Goal: Transaction & Acquisition: Purchase product/service

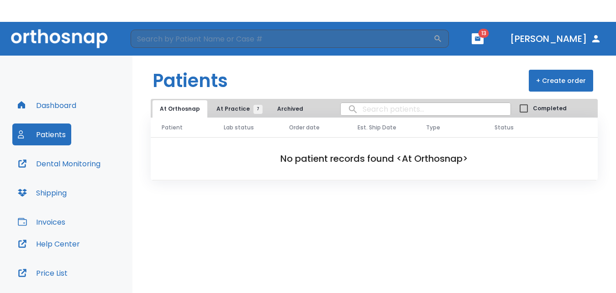
click at [222, 89] on h1 "Patients" at bounding box center [189, 80] width 75 height 27
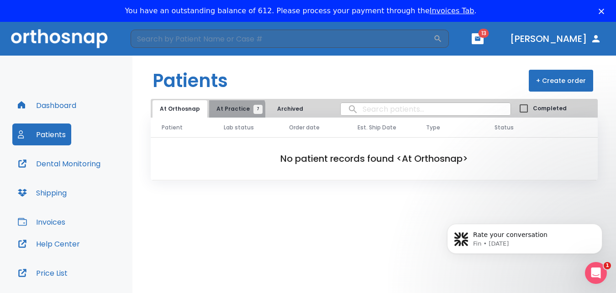
click at [233, 110] on span "At Practice 7" at bounding box center [237, 109] width 42 height 8
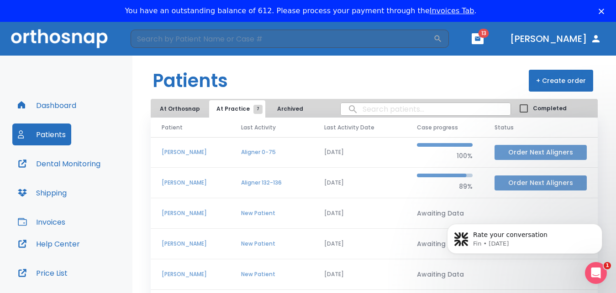
click at [512, 180] on button "Order Next Aligners" at bounding box center [540, 183] width 92 height 15
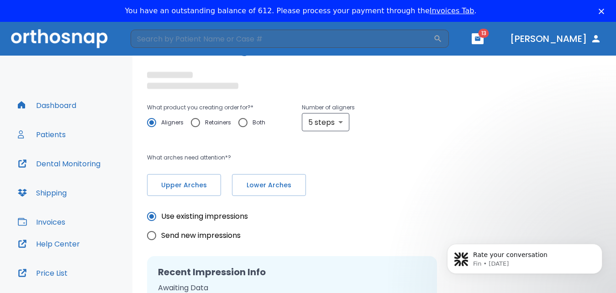
scroll to position [63, 0]
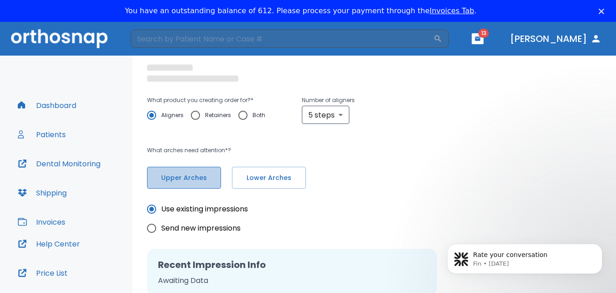
click at [190, 186] on button "Upper Arches" at bounding box center [184, 178] width 74 height 22
click at [268, 180] on span "Lower Arches" at bounding box center [268, 178] width 55 height 10
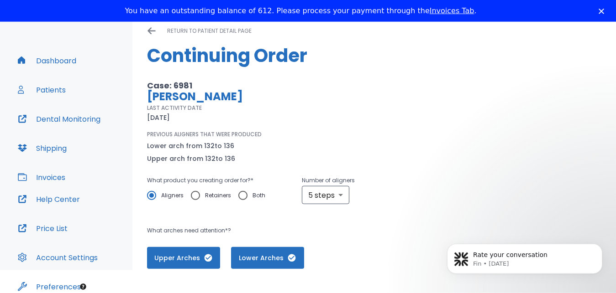
scroll to position [0, 0]
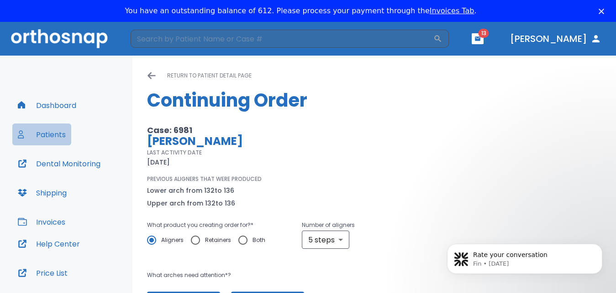
click at [46, 135] on button "Patients" at bounding box center [41, 135] width 59 height 22
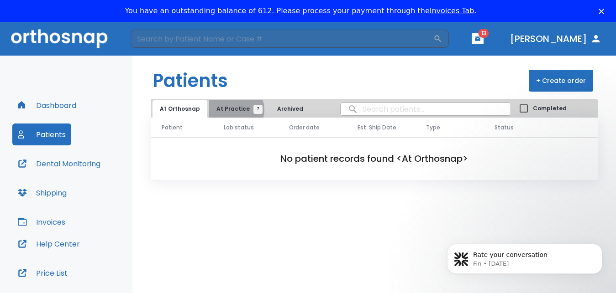
click at [231, 110] on span "At Practice 7" at bounding box center [237, 109] width 42 height 8
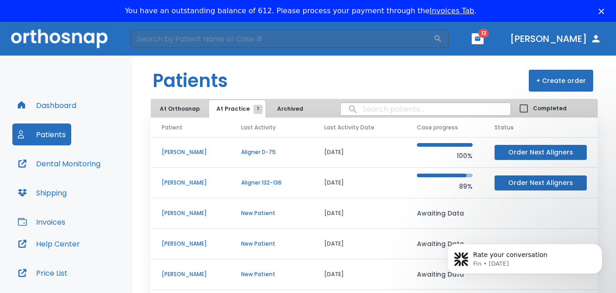
click at [187, 182] on p "[PERSON_NAME]" at bounding box center [191, 183] width 58 height 8
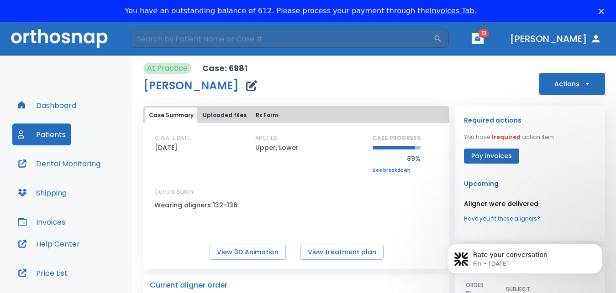
click at [561, 86] on button "Actions" at bounding box center [572, 84] width 66 height 22
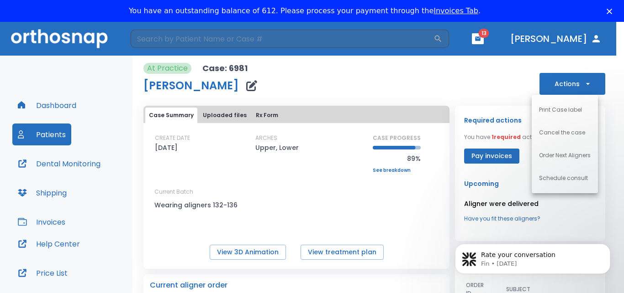
click at [472, 77] on div at bounding box center [312, 146] width 624 height 293
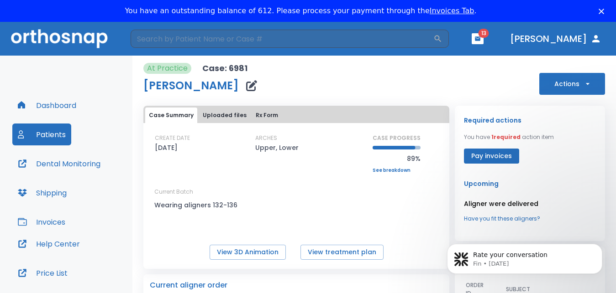
click at [63, 163] on button "Dental Monitoring" at bounding box center [59, 164] width 94 height 22
click at [548, 85] on button "Actions" at bounding box center [572, 84] width 66 height 22
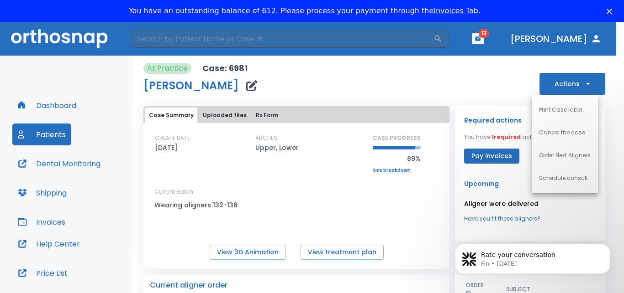
click at [485, 101] on div at bounding box center [312, 146] width 624 height 293
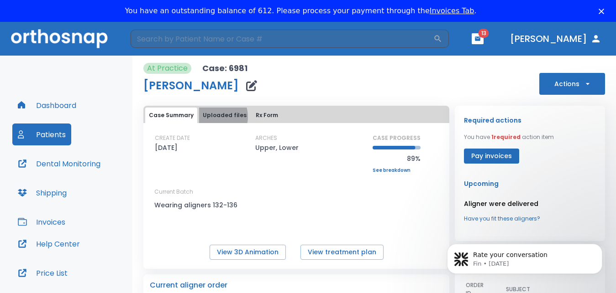
click at [214, 117] on button "Uploaded files" at bounding box center [224, 116] width 51 height 16
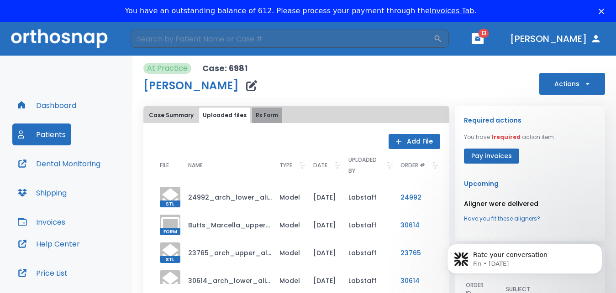
click at [263, 114] on button "Rx Form" at bounding box center [267, 116] width 30 height 16
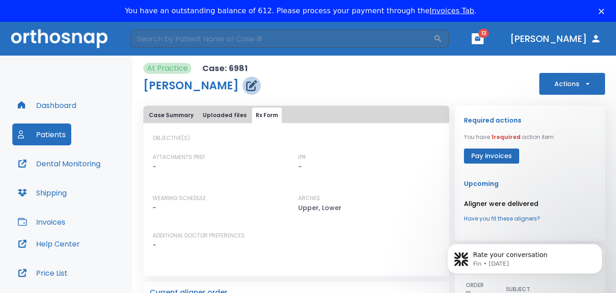
click at [246, 88] on icon "button" at bounding box center [251, 85] width 11 height 11
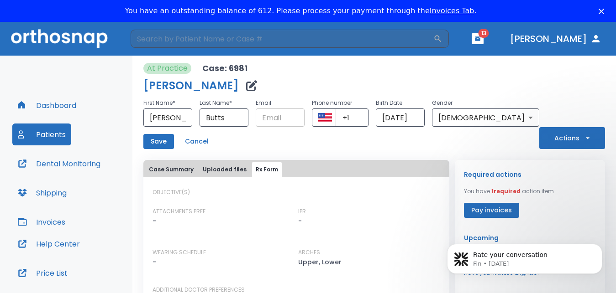
click at [293, 118] on input "text" at bounding box center [280, 118] width 49 height 18
type input "arredondo3lilly@gmail.com"
click at [566, 137] on button "Actions" at bounding box center [572, 138] width 66 height 22
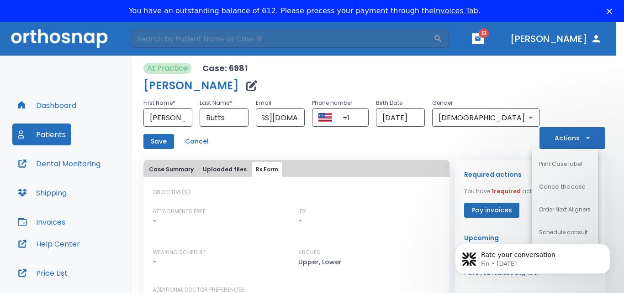
click at [466, 144] on div at bounding box center [312, 146] width 624 height 293
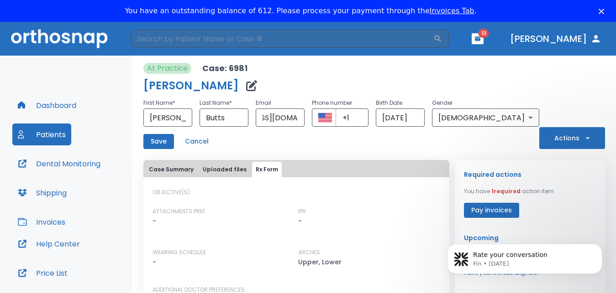
click at [162, 142] on button "Save" at bounding box center [158, 141] width 31 height 15
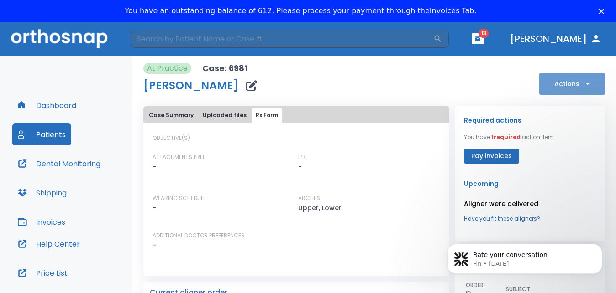
click at [555, 82] on button "Actions" at bounding box center [572, 84] width 66 height 22
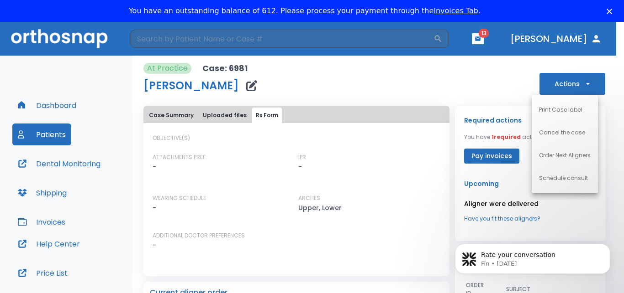
click at [545, 155] on p "Order Next Aligners" at bounding box center [565, 156] width 52 height 8
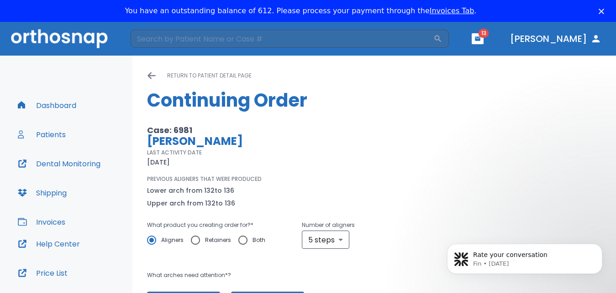
click at [182, 235] on span "Aligners" at bounding box center [172, 240] width 22 height 11
click at [161, 235] on input "Aligners" at bounding box center [151, 240] width 19 height 19
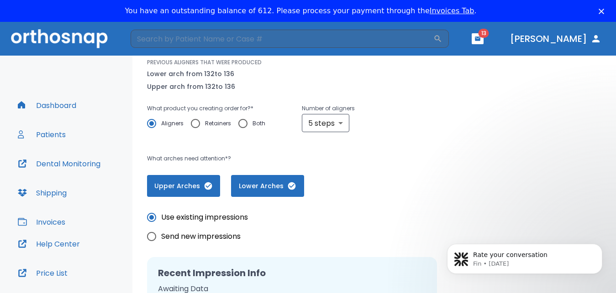
scroll to position [126, 0]
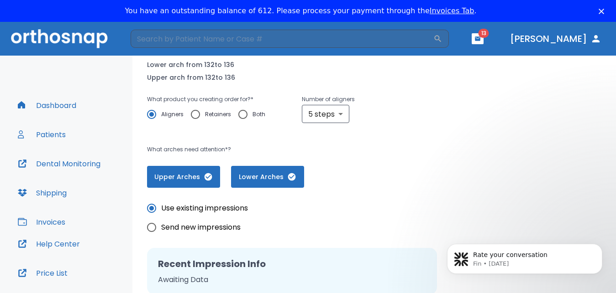
click at [190, 180] on span "Upper Arches" at bounding box center [183, 178] width 55 height 10
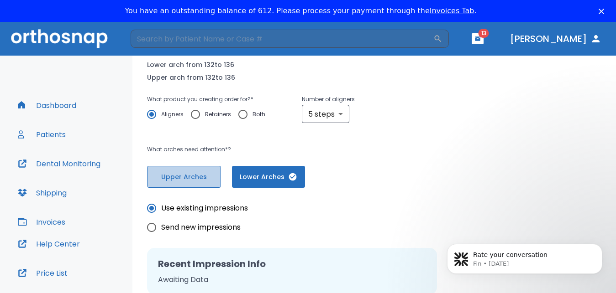
click at [194, 181] on span "Upper Arches" at bounding box center [184, 178] width 55 height 10
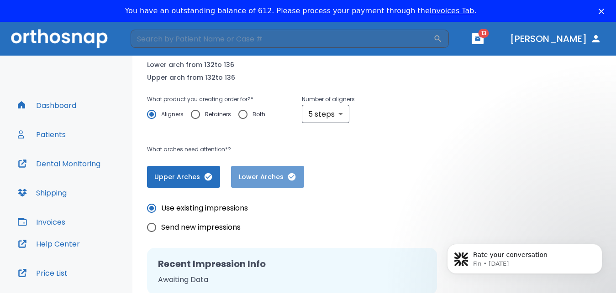
click at [250, 179] on span "Lower Arches" at bounding box center [267, 178] width 55 height 10
click at [264, 174] on span "Lower Arches" at bounding box center [268, 178] width 55 height 10
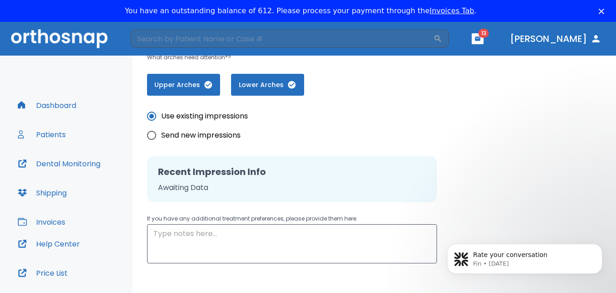
scroll to position [240, 0]
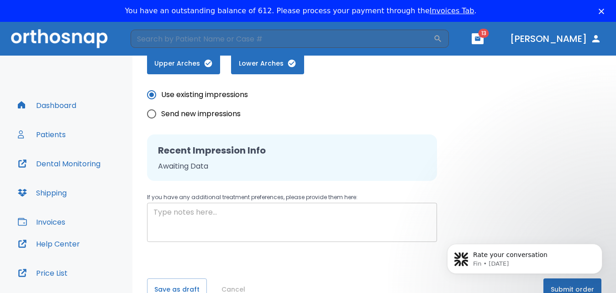
click at [223, 219] on textarea at bounding box center [291, 222] width 277 height 31
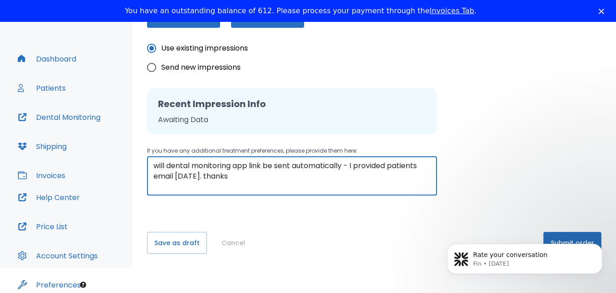
scroll to position [87, 0]
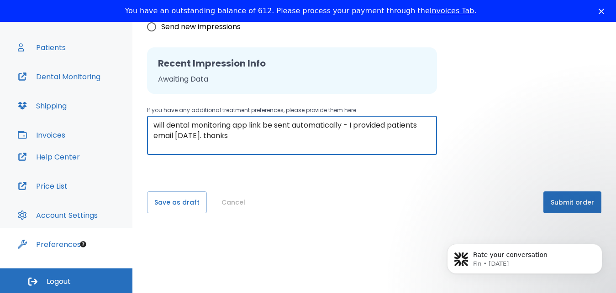
type textarea "will dental monitoring app link be sent automatically - I provided patients ema…"
click at [565, 203] on button "Submit order" at bounding box center [572, 203] width 58 height 22
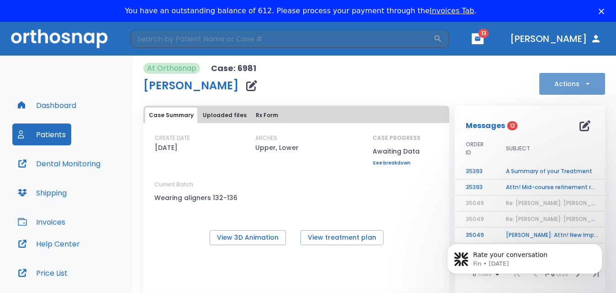
click at [551, 89] on button "Actions" at bounding box center [572, 84] width 66 height 22
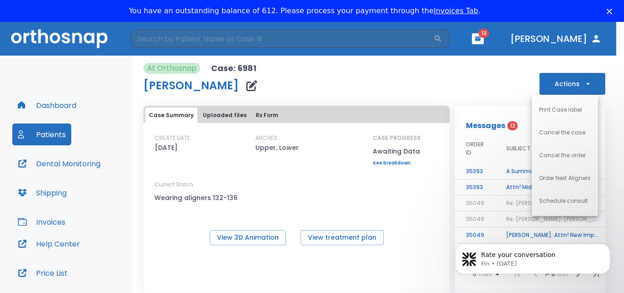
click at [497, 100] on div at bounding box center [312, 146] width 624 height 293
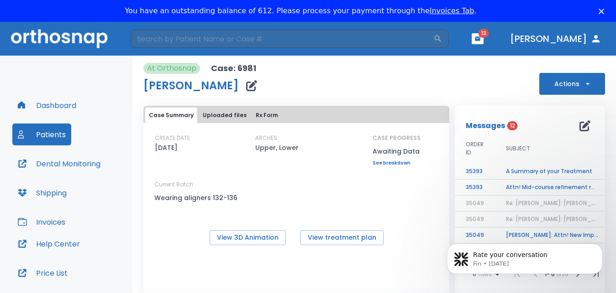
click at [489, 35] on span "13" at bounding box center [483, 33] width 10 height 9
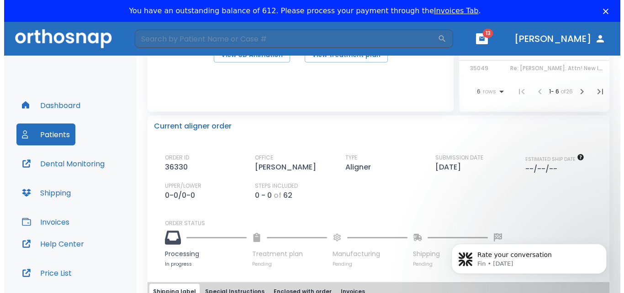
scroll to position [189, 0]
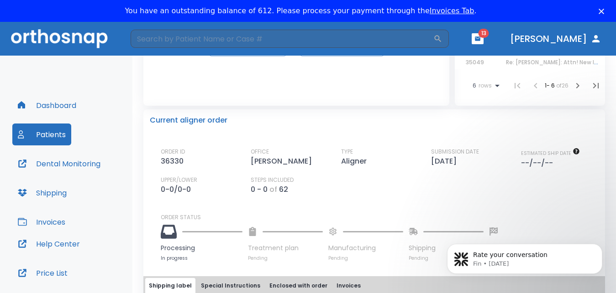
click at [57, 105] on button "Dashboard" at bounding box center [46, 105] width 69 height 22
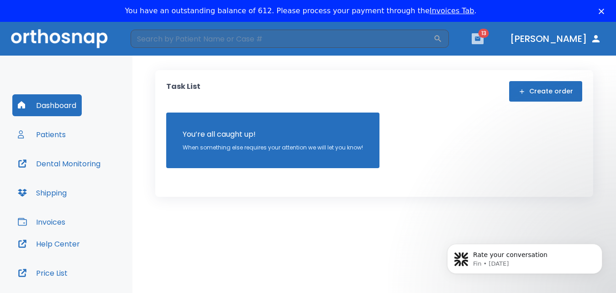
click at [481, 41] on icon "button" at bounding box center [477, 39] width 6 height 6
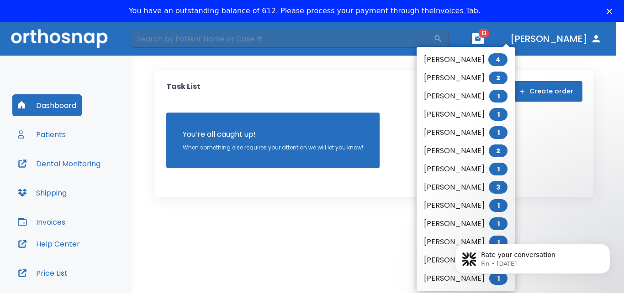
click at [434, 12] on link "Invoices Tab" at bounding box center [455, 10] width 45 height 9
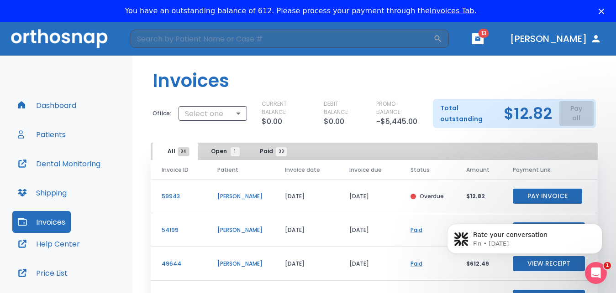
click at [513, 206] on html "Rate your conversation Fin • 7w ago" at bounding box center [524, 207] width 183 height 4
click at [527, 204] on button "Pay Invoice" at bounding box center [547, 196] width 69 height 15
click at [573, 118] on div "Total outstanding $12.82 Pay all" at bounding box center [514, 113] width 163 height 29
click at [456, 116] on p "Total outstanding" at bounding box center [468, 114] width 56 height 22
click at [480, 38] on icon "button" at bounding box center [477, 39] width 5 height 4
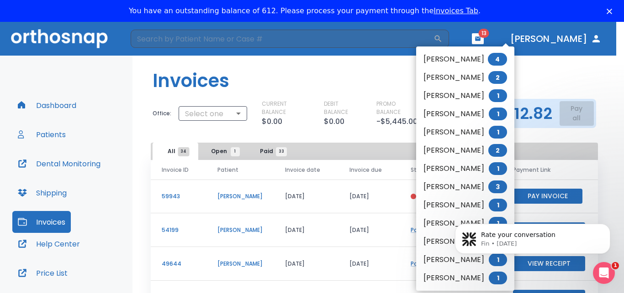
click at [487, 58] on span "4" at bounding box center [496, 59] width 19 height 13
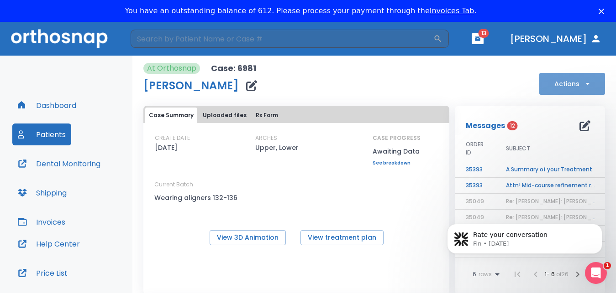
click at [559, 91] on button "Actions" at bounding box center [572, 84] width 66 height 22
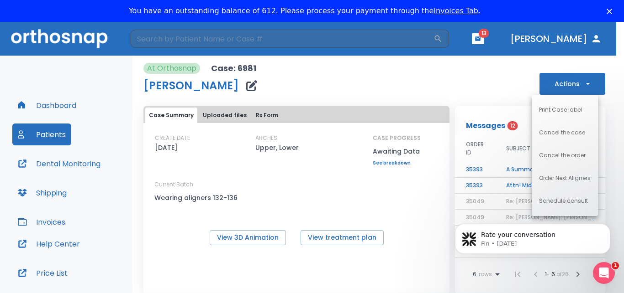
click at [466, 87] on div at bounding box center [312, 146] width 624 height 293
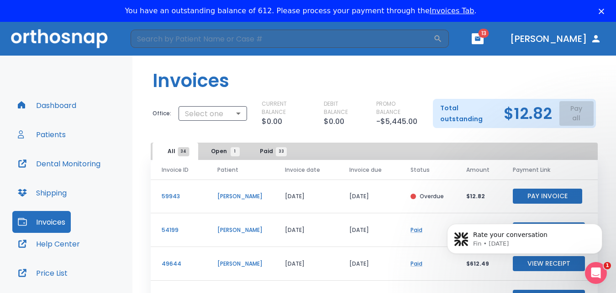
click at [437, 10] on link "Invoices Tab" at bounding box center [452, 10] width 45 height 9
click at [480, 37] on icon "button" at bounding box center [477, 39] width 5 height 4
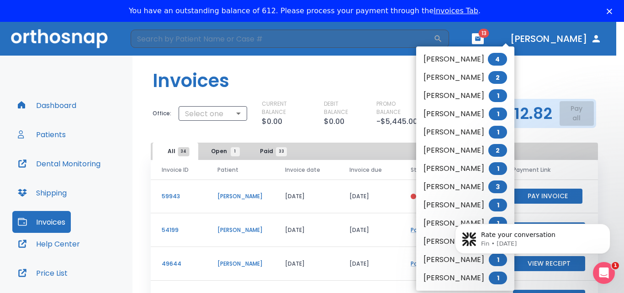
click at [501, 37] on div at bounding box center [312, 146] width 624 height 293
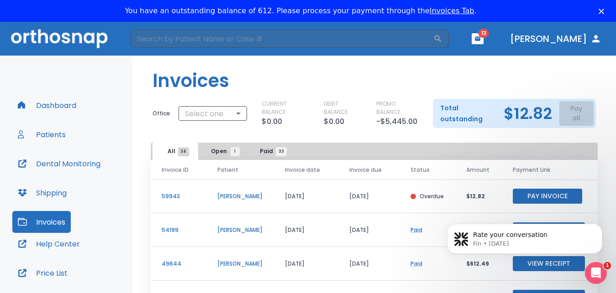
click at [562, 115] on div "Total outstanding $12.82 Pay all" at bounding box center [514, 113] width 163 height 29
click at [467, 119] on p "Total outstanding" at bounding box center [468, 114] width 56 height 22
click at [532, 204] on button "Pay Invoice" at bounding box center [547, 196] width 69 height 15
